Goal: Transaction & Acquisition: Obtain resource

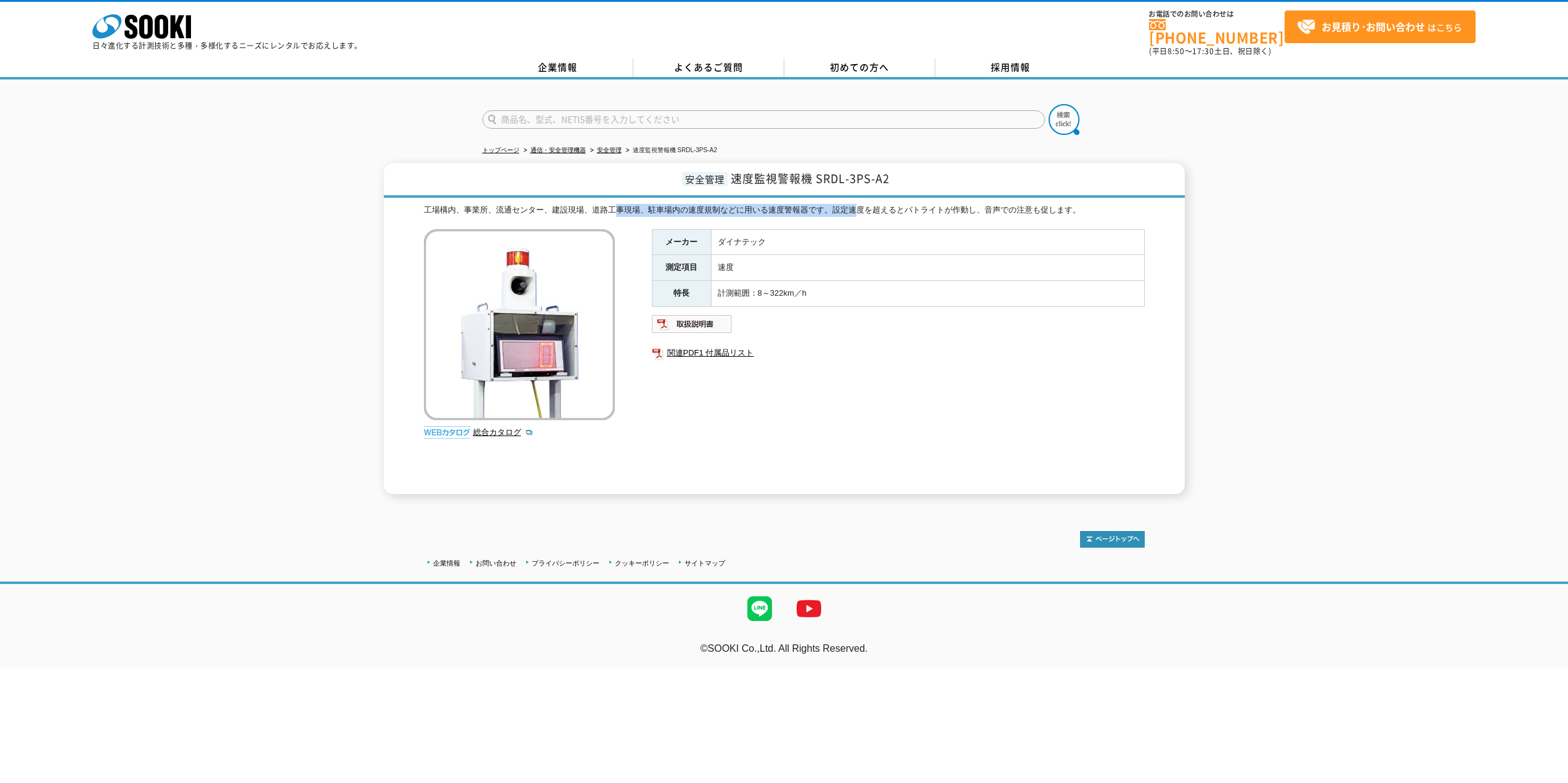
drag, startPoint x: 615, startPoint y: 198, endPoint x: 858, endPoint y: 197, distance: 243.0
click at [860, 204] on div "工場構内、事業所、流通センター、建設現場、道路工事現場、駐車場内の速度規制などに用いる速度警報器です。設定速度を超えるとパトライトが作動し、音声での注意も促し…" at bounding box center [784, 210] width 721 height 13
drag, startPoint x: 777, startPoint y: 174, endPoint x: 899, endPoint y: 174, distance: 122.0
click at [899, 174] on h1 "安全管理 速度監視警報機 SRDL-3PS-A2" at bounding box center [784, 180] width 801 height 35
drag, startPoint x: 743, startPoint y: 203, endPoint x: 725, endPoint y: 207, distance: 18.4
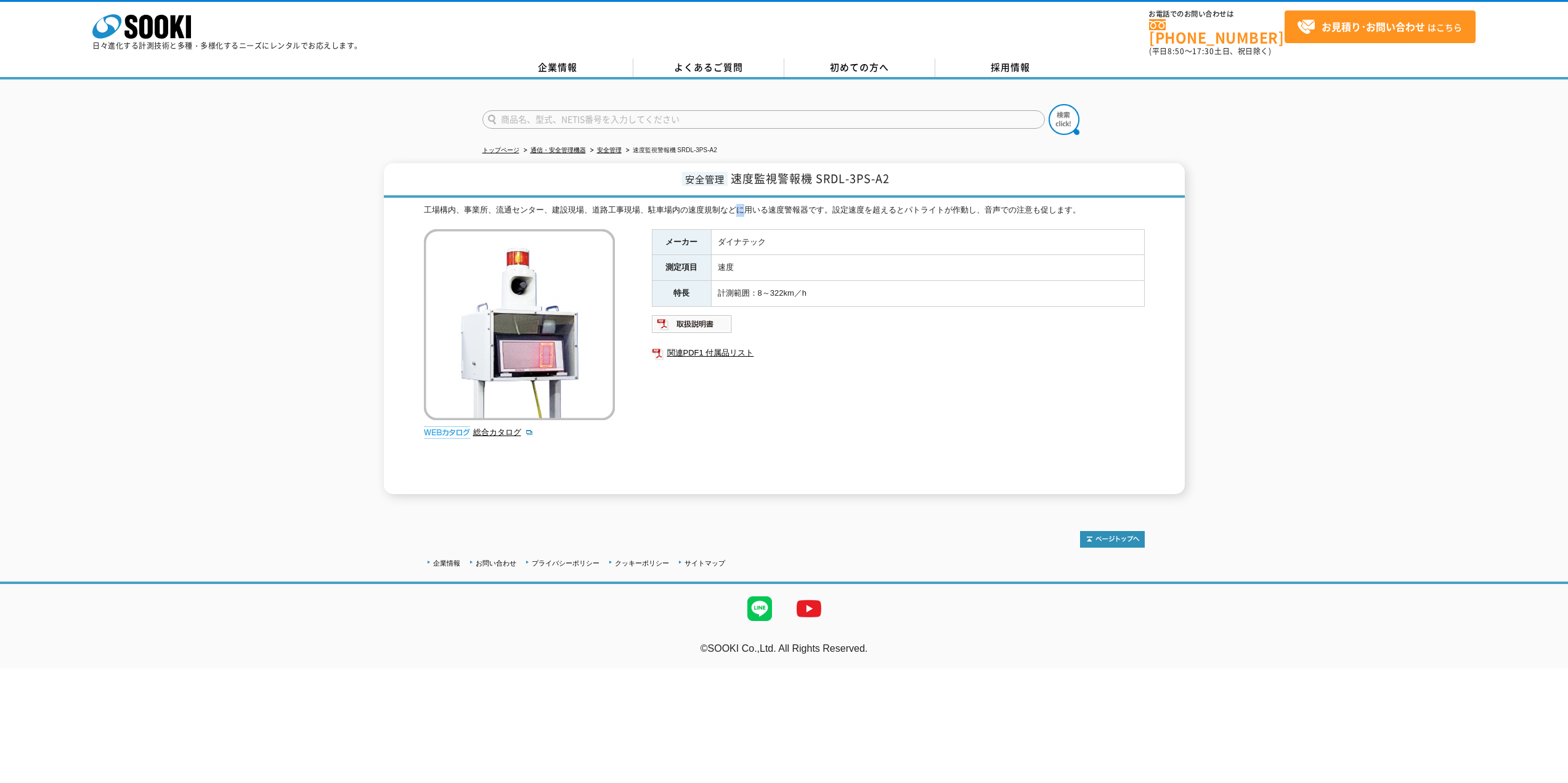
click at [746, 204] on div "工場構内、事業所、流通センター、建設現場、道路工事現場、駐車場内の速度規制などに用いる速度警報器です。設定速度を超えるとパトライトが作動し、音声での注意も促し…" at bounding box center [784, 210] width 721 height 13
drag, startPoint x: 447, startPoint y: 204, endPoint x: 769, endPoint y: 200, distance: 322.0
click at [769, 204] on div "工場構内、事業所、流通センター、建設現場、道路工事現場、駐車場内の速度規制などに用いる速度警報器です。設定速度を超えるとパトライトが作動し、音声での注意も促し…" at bounding box center [784, 210] width 721 height 13
drag, startPoint x: 801, startPoint y: 220, endPoint x: 813, endPoint y: 220, distance: 12.0
click at [814, 220] on div "工場構内、事業所、流通センター、建設現場、道路工事現場、駐車場内の速度規制などに用いる速度警報器です。設定速度を超えるとパトライトが作動し、音声での注意も促し…" at bounding box center [784, 349] width 721 height 290
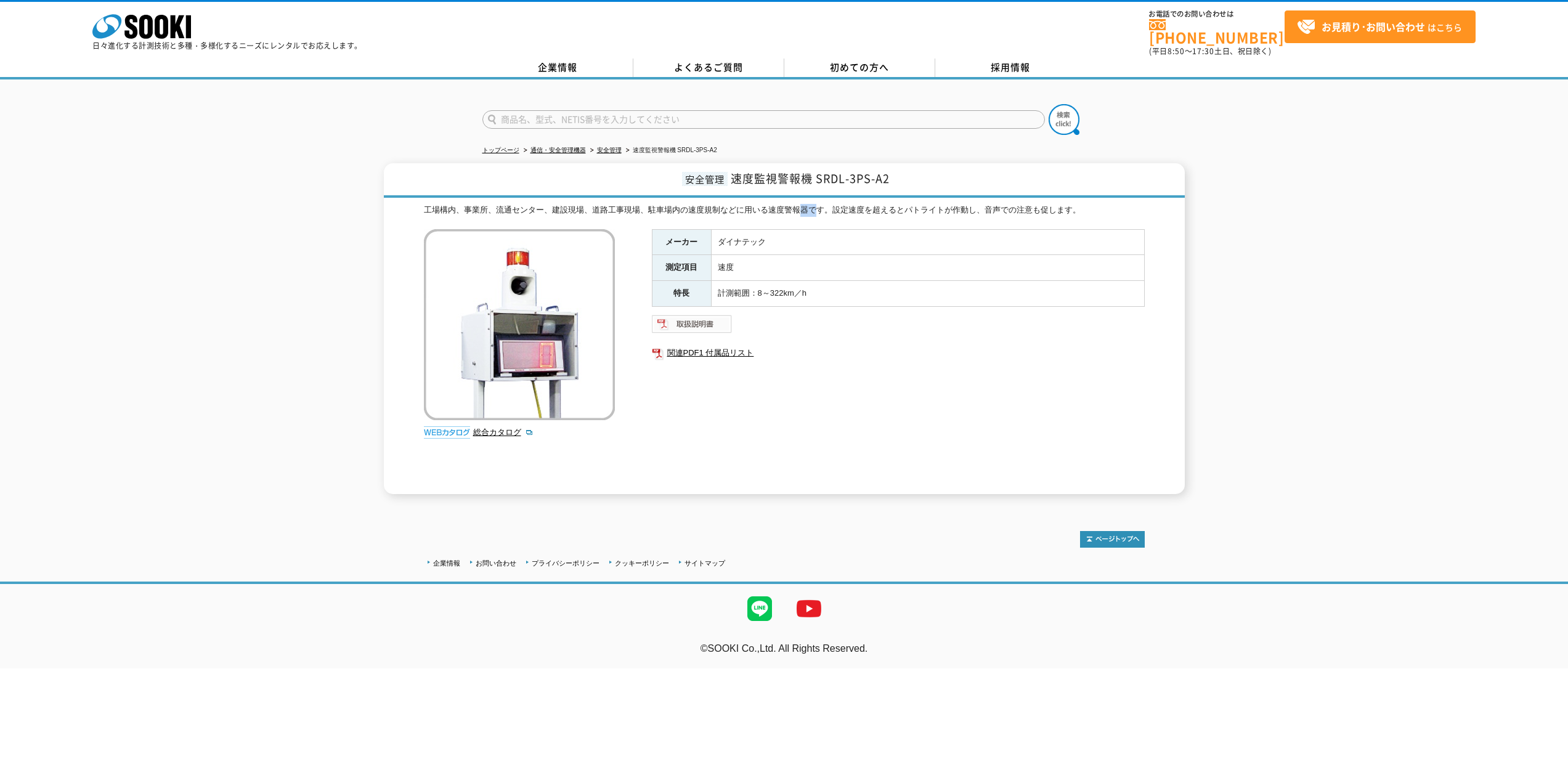
click at [681, 318] on img at bounding box center [692, 324] width 81 height 20
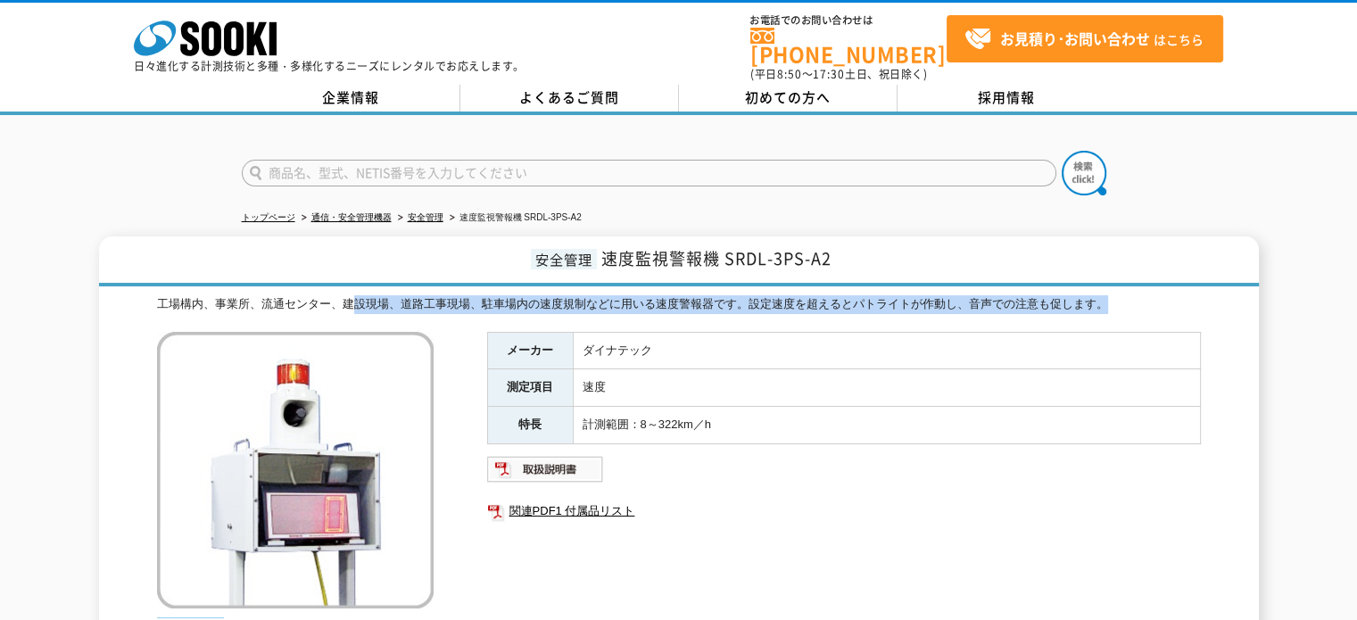
drag, startPoint x: 359, startPoint y: 288, endPoint x: 1129, endPoint y: 277, distance: 770.1
click at [1129, 277] on div "安全管理 速度監視警報機 SRDL-3PS-A2 工場構内、事業所、流通センター、建設現場、道路工事現場、駐車場内の速度規制などに用いる速度警報器です。設定速…" at bounding box center [679, 475] width 1160 height 479
drag, startPoint x: 163, startPoint y: 286, endPoint x: 1187, endPoint y: 284, distance: 1023.4
click at [1187, 295] on div "工場構内、事業所、流通センター、建設現場、道路工事現場、駐車場内の速度規制などに用いる速度警報器です。設定速度を超えるとパトライトが作動し、音声での注意も促し…" at bounding box center [679, 304] width 1044 height 19
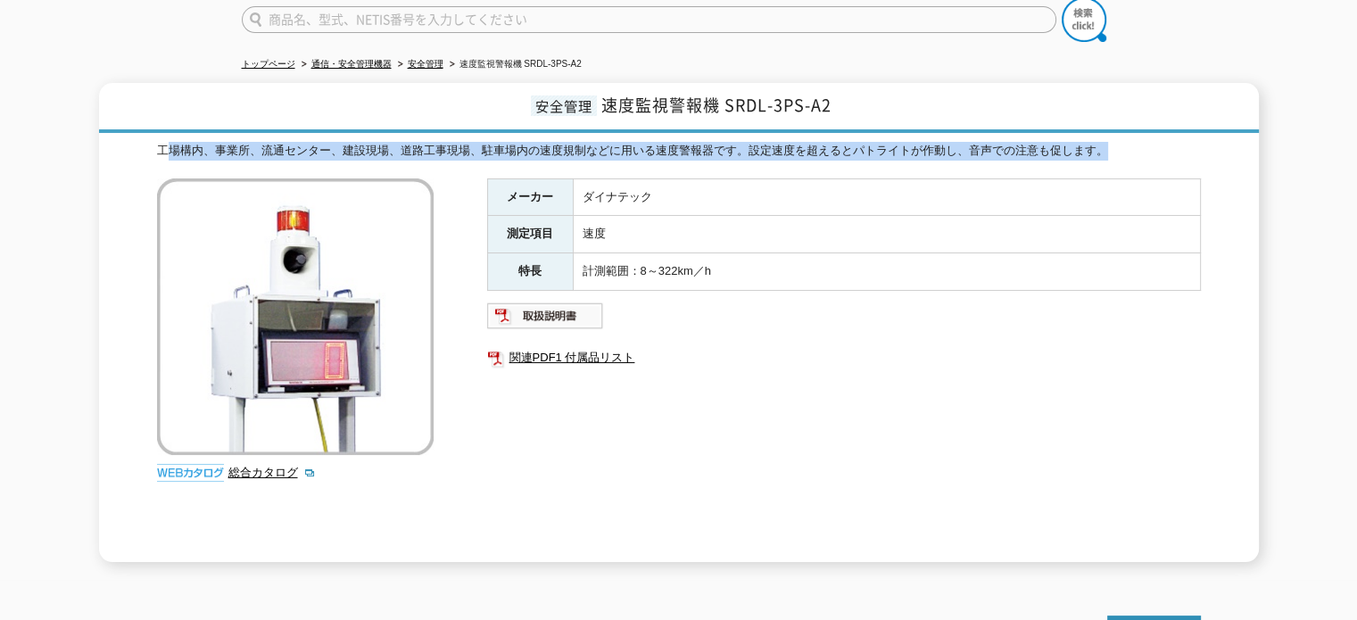
scroll to position [178, 0]
